Goal: Information Seeking & Learning: Find specific fact

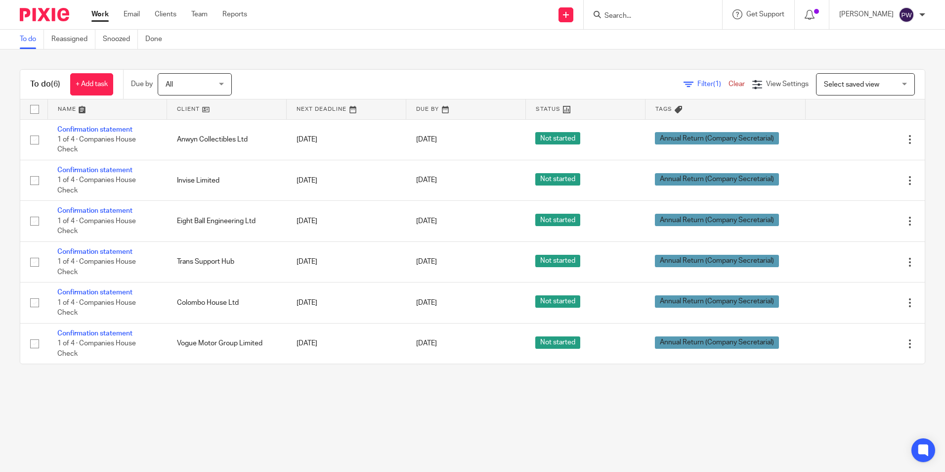
click at [626, 14] on input "Search" at bounding box center [648, 16] width 89 height 9
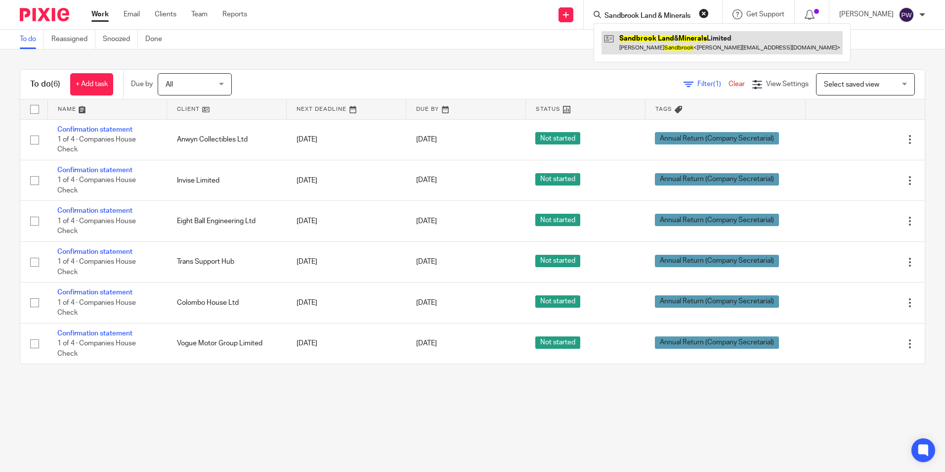
type input "Sandbrook Land & Minerals"
click at [660, 47] on link at bounding box center [722, 42] width 241 height 23
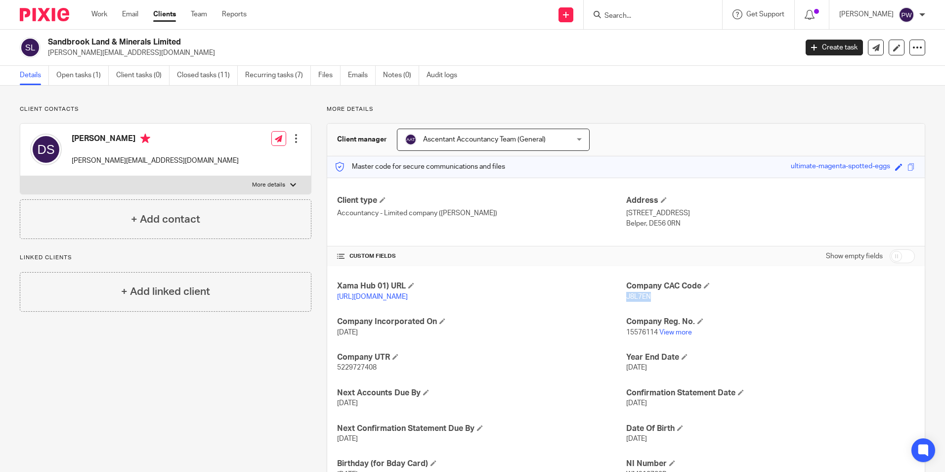
drag, startPoint x: 655, startPoint y: 294, endPoint x: 622, endPoint y: 298, distance: 33.4
click at [626, 298] on p "J8L7EN" at bounding box center [770, 297] width 289 height 10
copy span "J8L7EN"
click at [635, 13] on input "Search" at bounding box center [648, 16] width 89 height 9
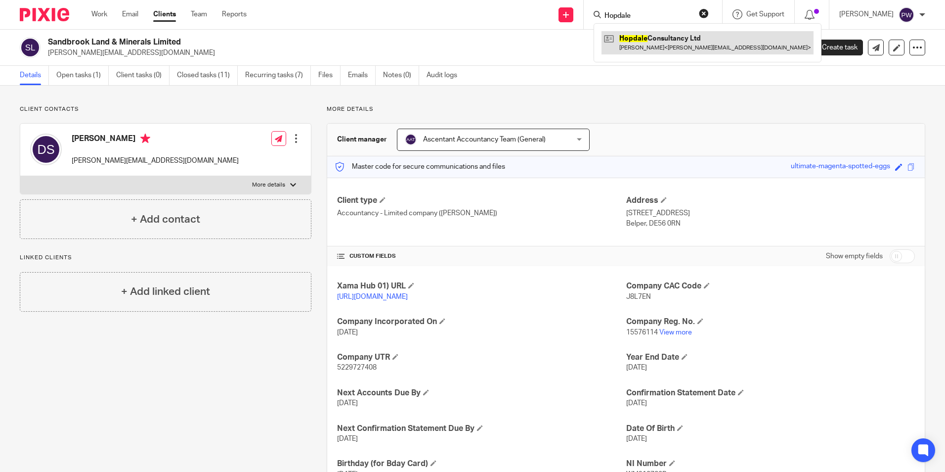
type input "Hopdale"
click at [669, 49] on link at bounding box center [708, 42] width 212 height 23
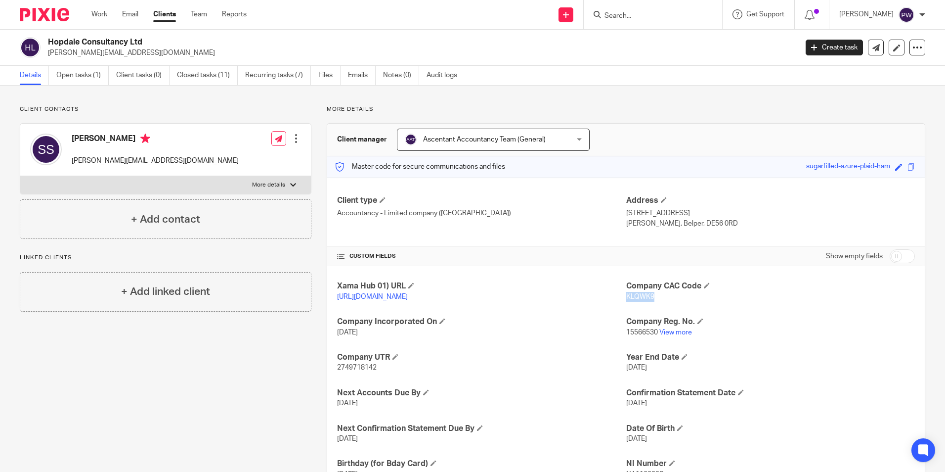
drag, startPoint x: 660, startPoint y: 295, endPoint x: 623, endPoint y: 296, distance: 37.1
click at [626, 296] on p "KLQWK9" at bounding box center [770, 297] width 289 height 10
copy span "KLQWK9"
click at [644, 21] on form at bounding box center [656, 14] width 105 height 12
click at [642, 19] on input "Search" at bounding box center [648, 16] width 89 height 9
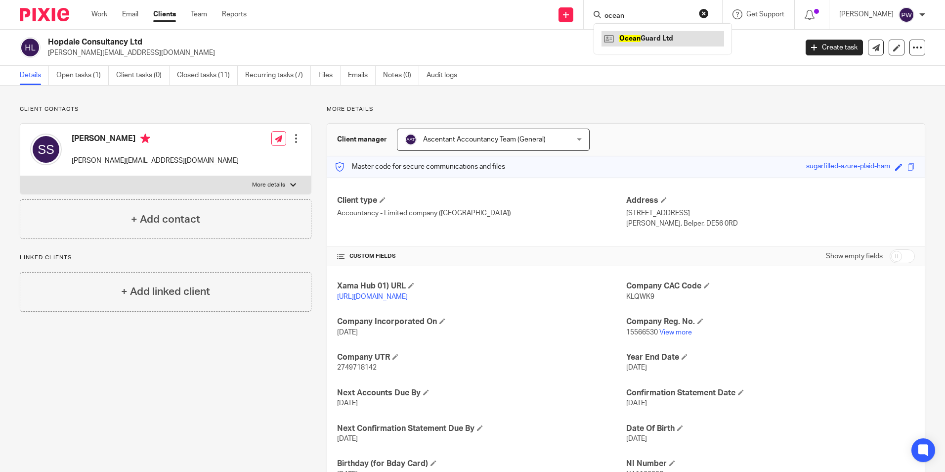
type input "ocean"
click at [653, 37] on link at bounding box center [663, 38] width 123 height 15
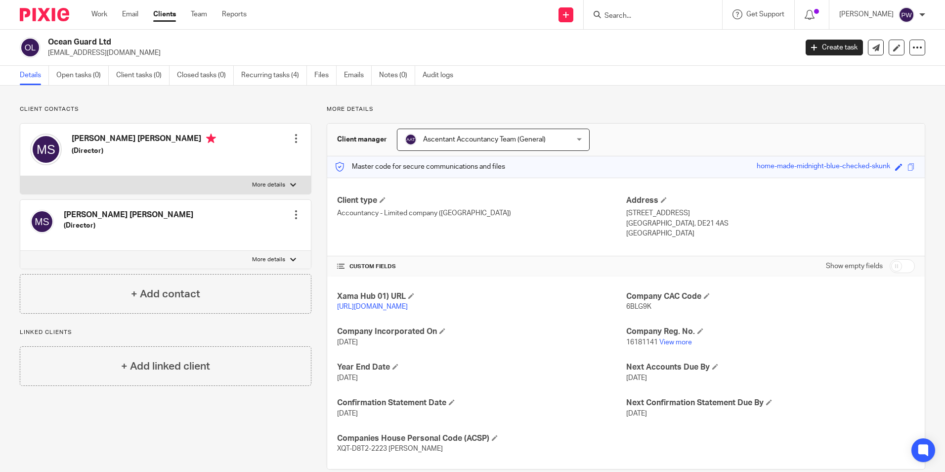
drag, startPoint x: 647, startPoint y: 307, endPoint x: 617, endPoint y: 306, distance: 29.7
click at [617, 306] on div "Xama Hub 01) URL https://platform.xamatech.com/portal/crm/clients/ac9b8cf0-dca3…" at bounding box center [626, 372] width 598 height 192
drag, startPoint x: 617, startPoint y: 306, endPoint x: 637, endPoint y: 312, distance: 21.1
click at [637, 312] on div "Company CAC Code 6BLG9K" at bounding box center [770, 301] width 289 height 21
click at [626, 312] on div "Company CAC Code 6BLG9K" at bounding box center [770, 301] width 289 height 21
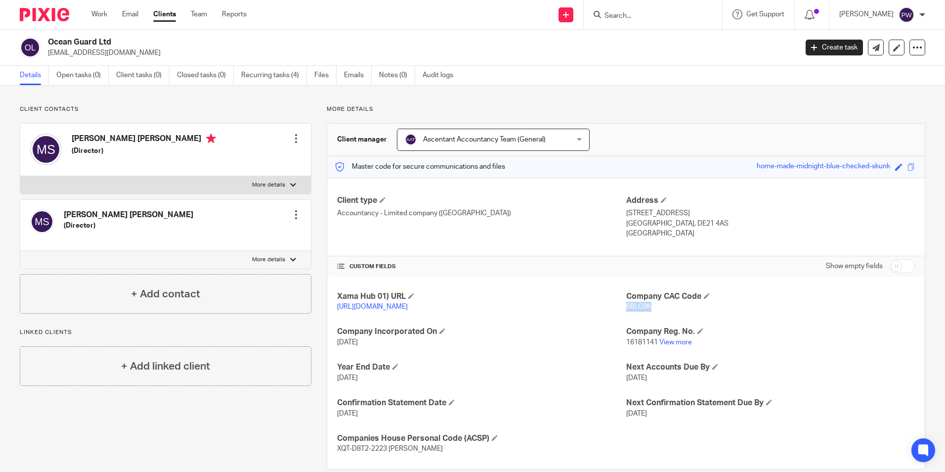
drag, startPoint x: 622, startPoint y: 305, endPoint x: 646, endPoint y: 308, distance: 23.9
click at [646, 308] on span "6BLG9K" at bounding box center [638, 306] width 25 height 7
drag, startPoint x: 646, startPoint y: 308, endPoint x: 640, endPoint y: 307, distance: 5.5
copy span "6BLG9K"
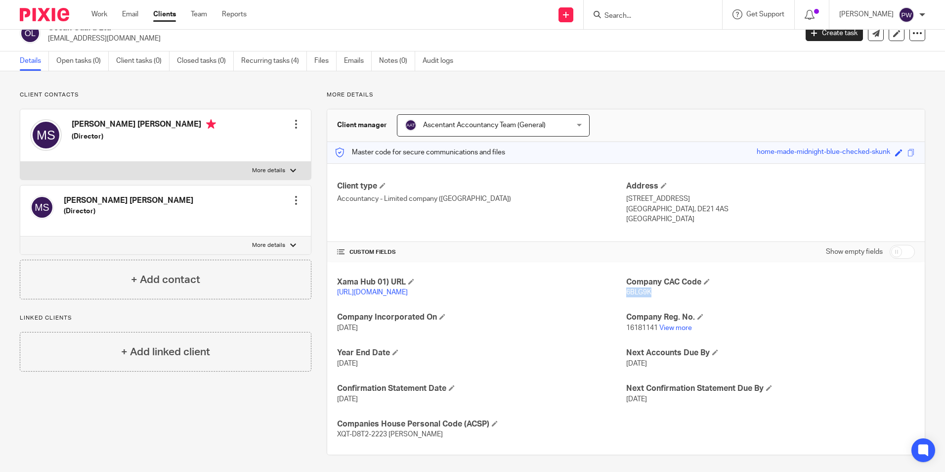
scroll to position [27, 0]
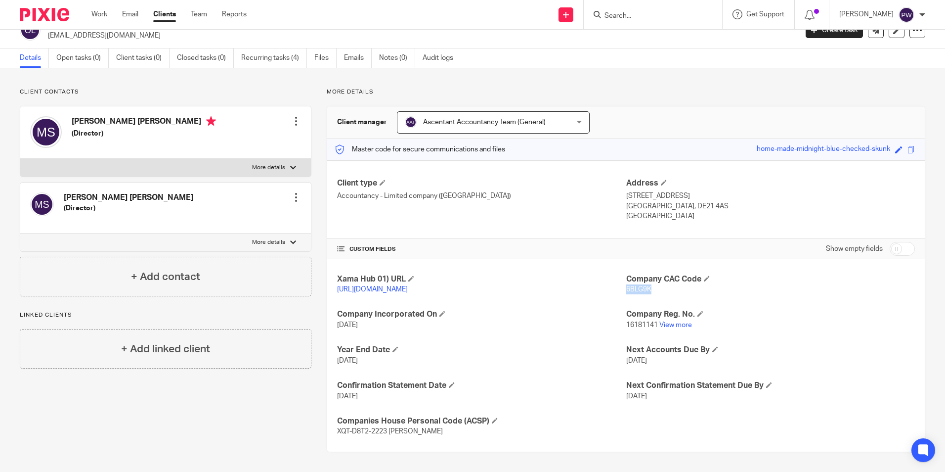
click at [274, 164] on p "More details" at bounding box center [268, 168] width 33 height 8
click at [20, 159] on input "More details" at bounding box center [20, 158] width 0 height 0
checkbox input "true"
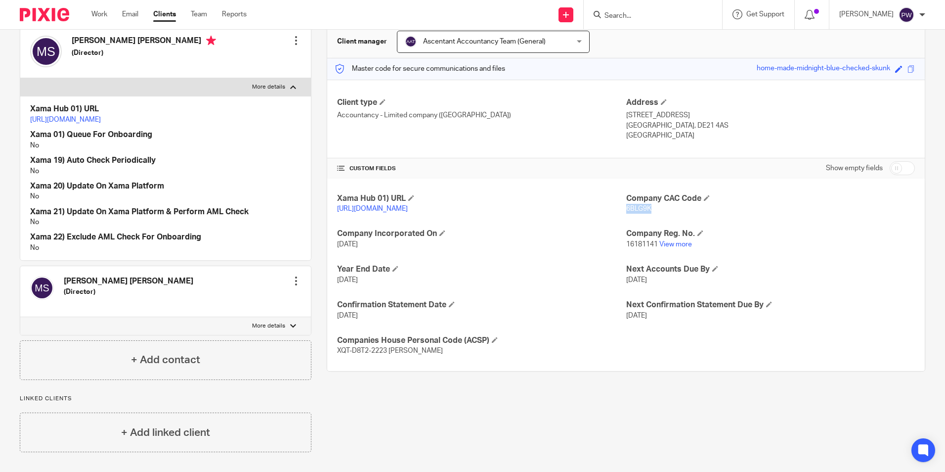
scroll to position [0, 0]
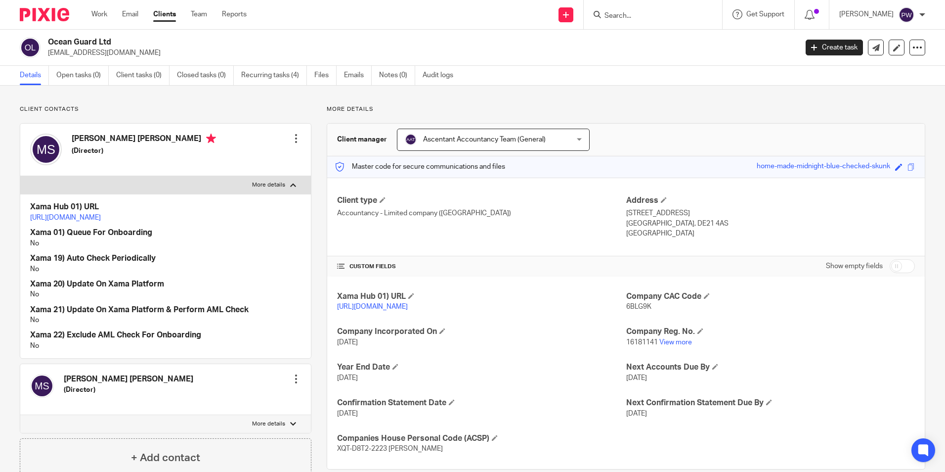
click at [627, 18] on input "Search" at bounding box center [648, 16] width 89 height 9
type input "Trans Suppo"
click at [707, 48] on link at bounding box center [685, 42] width 166 height 23
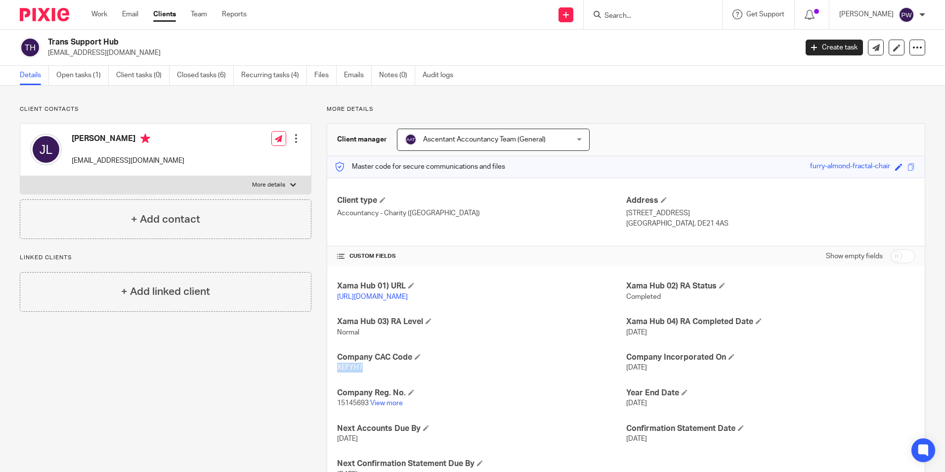
drag, startPoint x: 377, startPoint y: 382, endPoint x: 331, endPoint y: 377, distance: 46.2
click at [331, 377] on div "Xama Hub 01) URL https://platform.xamatech.com/portal/crm/clients/eb937590-b543…" at bounding box center [626, 380] width 598 height 228
drag, startPoint x: 331, startPoint y: 377, endPoint x: 344, endPoint y: 378, distance: 12.9
copy span "XEFYH7"
click at [633, 17] on input "Search" at bounding box center [648, 16] width 89 height 9
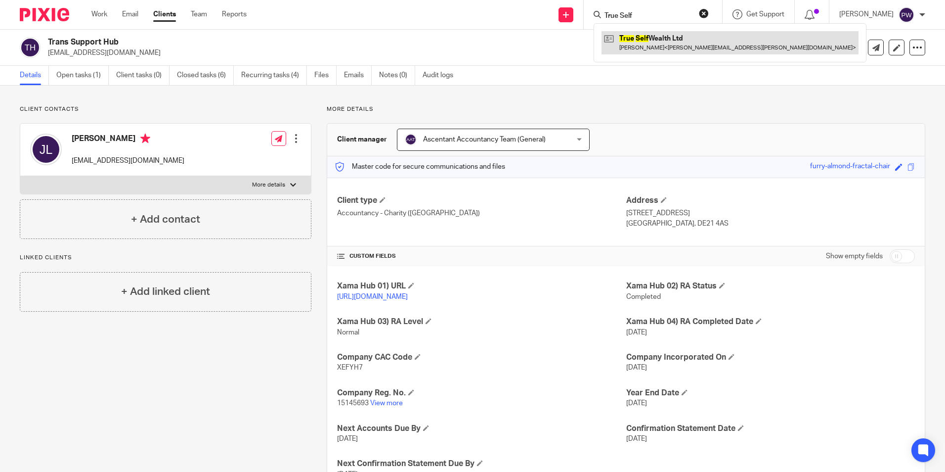
type input "True Self"
click at [681, 40] on link at bounding box center [730, 42] width 257 height 23
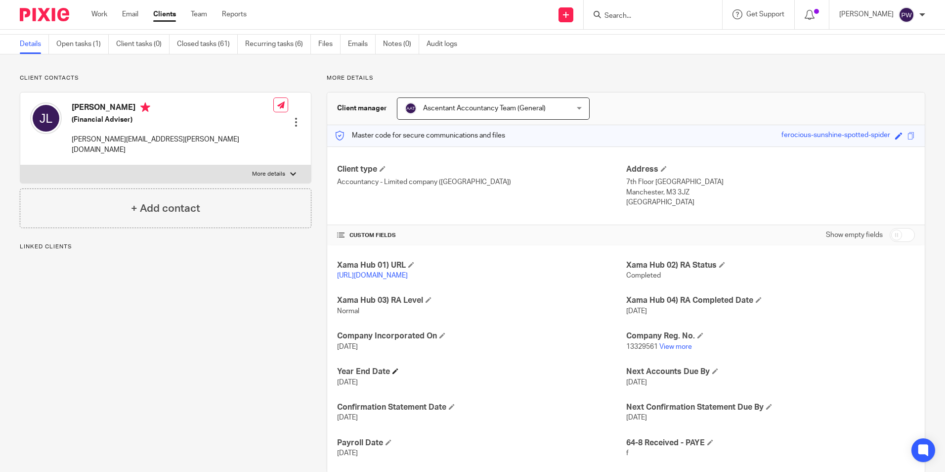
scroll to position [63, 0]
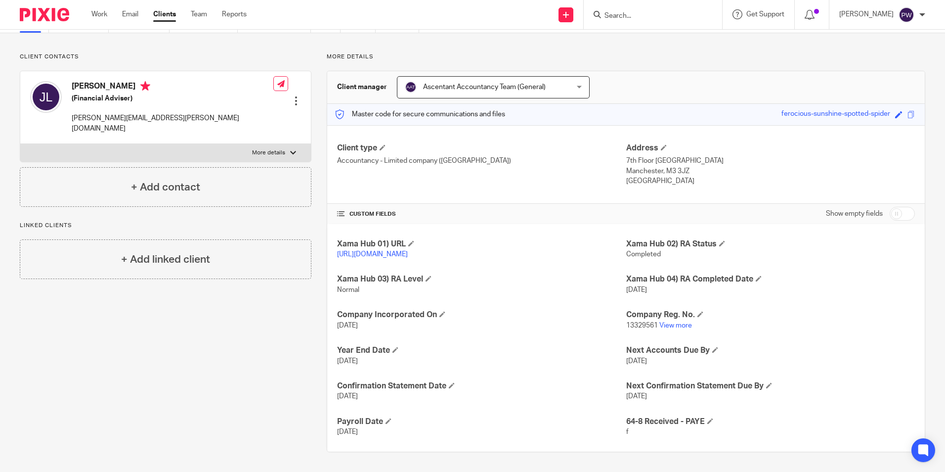
click at [634, 19] on input "Search" at bounding box center [648, 16] width 89 height 9
type input "Apoll"
click at [712, 54] on link at bounding box center [685, 42] width 167 height 23
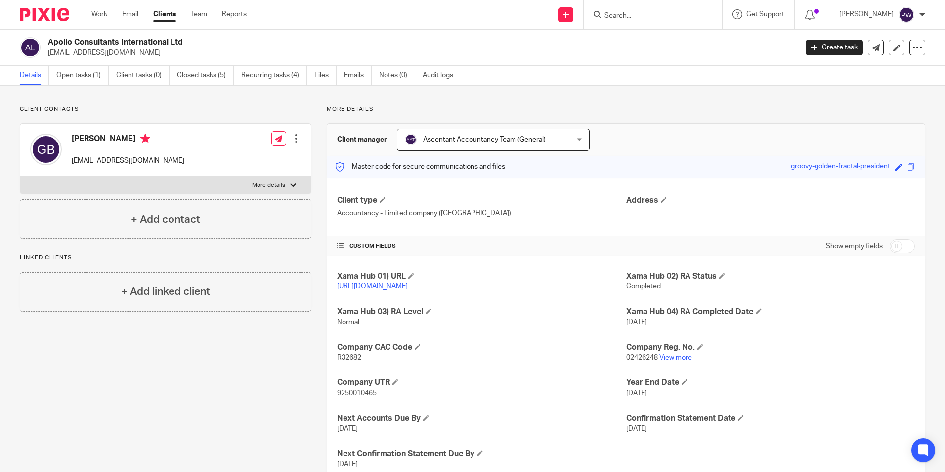
click at [647, 11] on form at bounding box center [656, 14] width 105 height 12
click at [643, 19] on input "Search" at bounding box center [648, 16] width 89 height 9
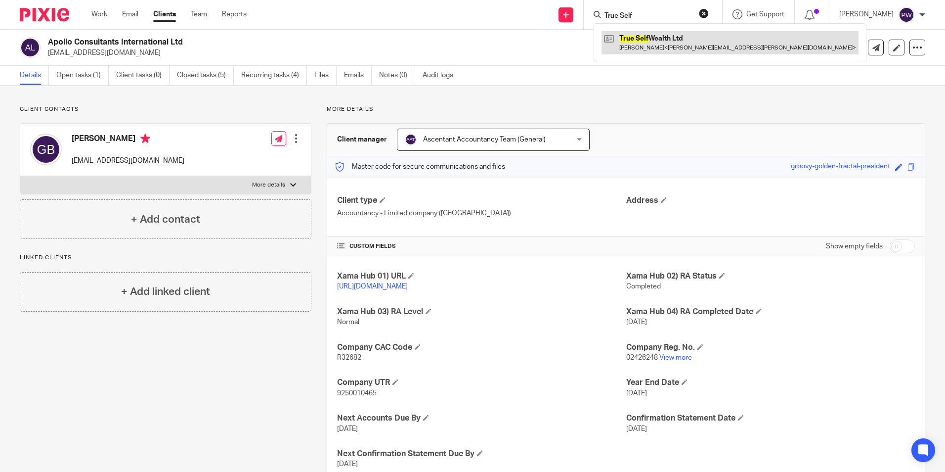
type input "True Self"
click at [663, 40] on link at bounding box center [730, 42] width 257 height 23
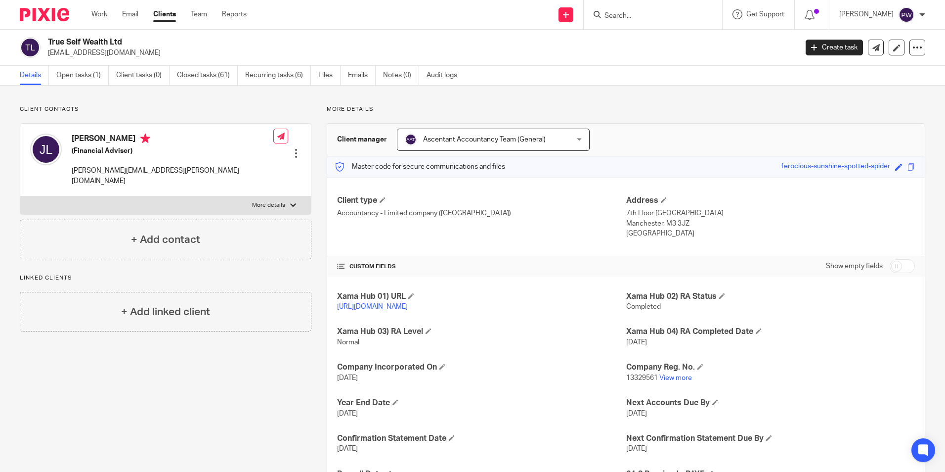
click at [638, 17] on input "Search" at bounding box center [648, 16] width 89 height 9
type input "Apoll"
click at [669, 32] on link at bounding box center [685, 42] width 167 height 23
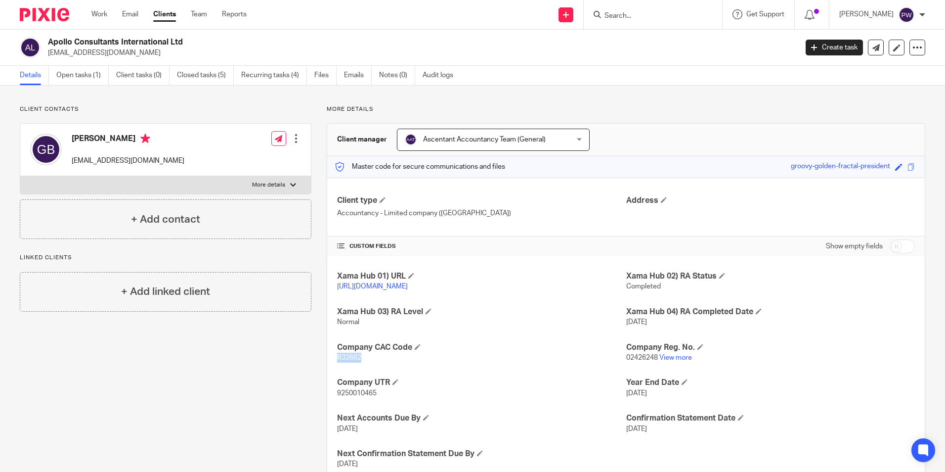
drag, startPoint x: 372, startPoint y: 369, endPoint x: 328, endPoint y: 366, distance: 44.6
click at [328, 365] on div "Xama Hub 01) URL https://platform.xamatech.com/portal/crm/clients/5dc6dcb0-e20d…" at bounding box center [626, 370] width 598 height 228
drag, startPoint x: 328, startPoint y: 366, endPoint x: 365, endPoint y: 368, distance: 37.7
copy span "R32682"
drag, startPoint x: 131, startPoint y: 159, endPoint x: 73, endPoint y: 164, distance: 58.1
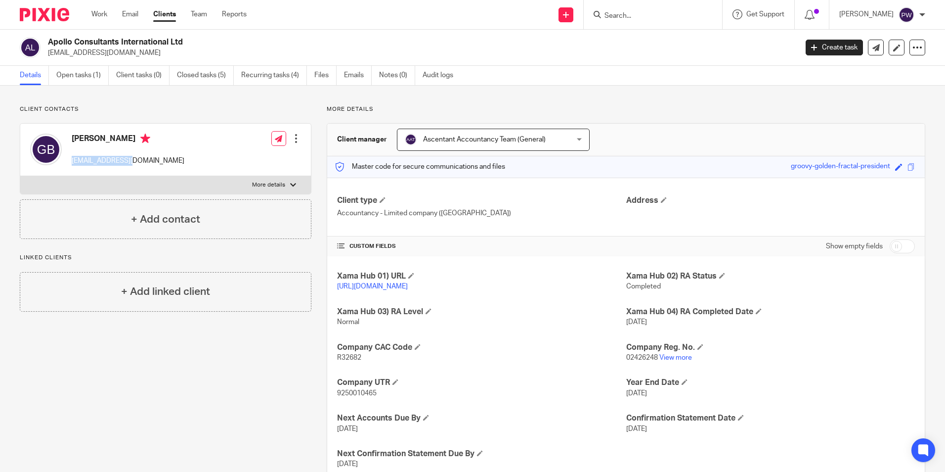
click at [73, 164] on p "gkb@acintl.co.uk" at bounding box center [128, 161] width 113 height 10
copy p "gkb@acintl.co.uk"
click at [647, 15] on input "Search" at bounding box center [648, 16] width 89 height 9
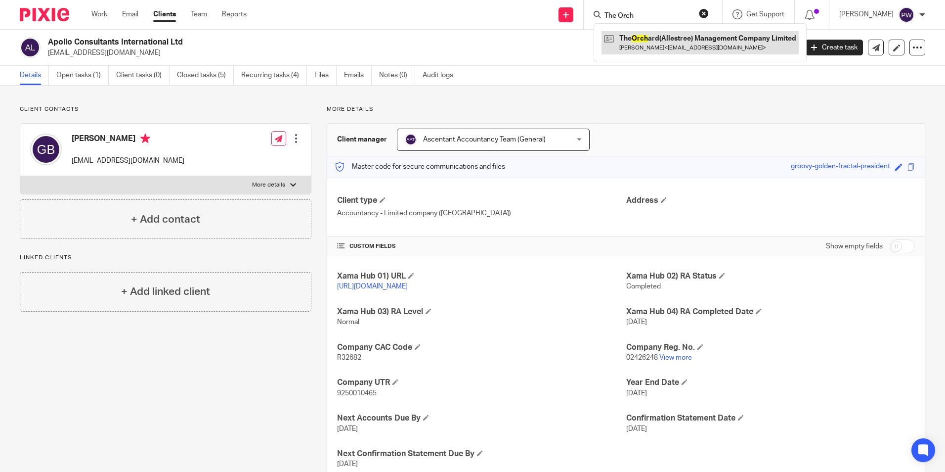
type input "The Orch"
click at [680, 44] on link at bounding box center [700, 42] width 197 height 23
